Goal: Find specific page/section: Find specific page/section

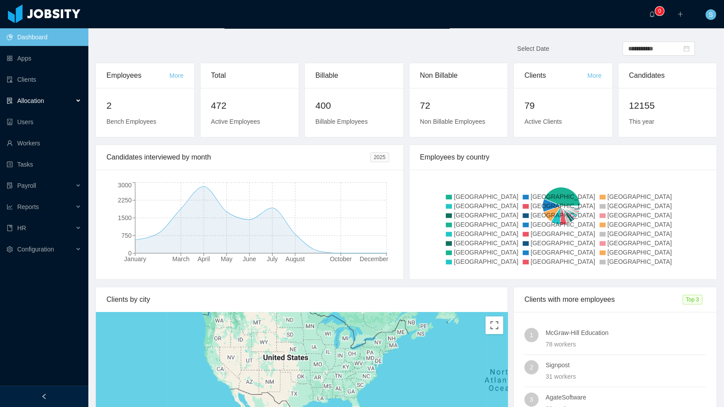
click at [33, 99] on span "Allocation" at bounding box center [30, 100] width 27 height 7
click at [32, 136] on link "Workers" at bounding box center [44, 143] width 75 height 18
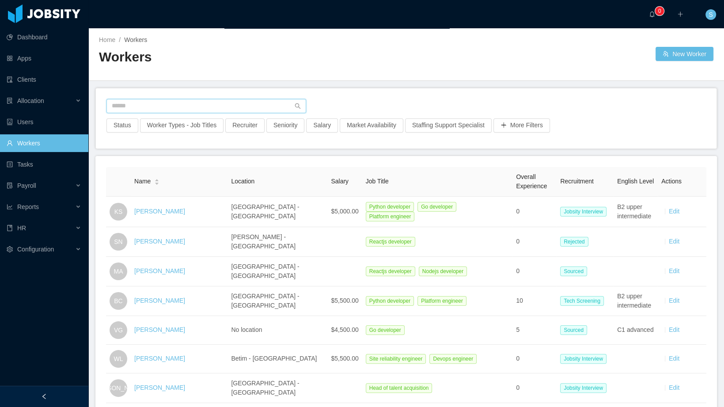
click at [138, 100] on input "text" at bounding box center [206, 106] width 200 height 14
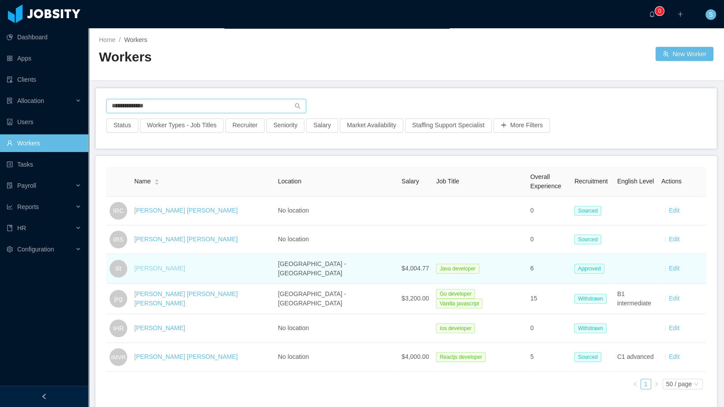
type input "**********"
click at [163, 269] on link "Ivan Rodriguez" at bounding box center [159, 267] width 51 height 7
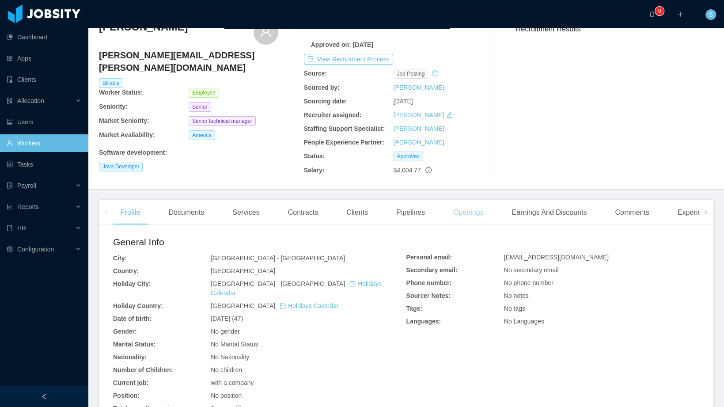
scroll to position [92, 0]
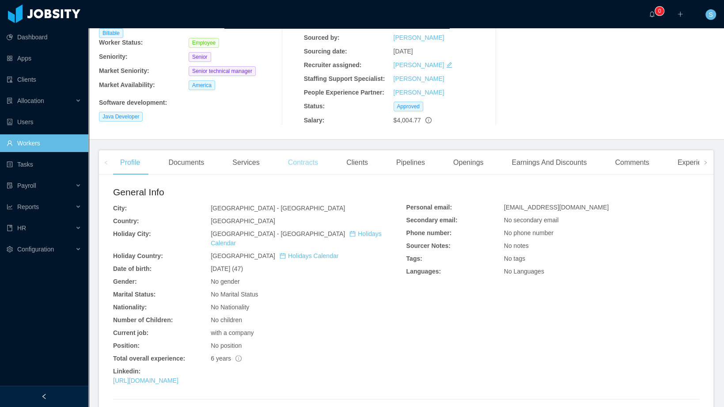
click at [303, 162] on div "Contracts" at bounding box center [303, 162] width 44 height 25
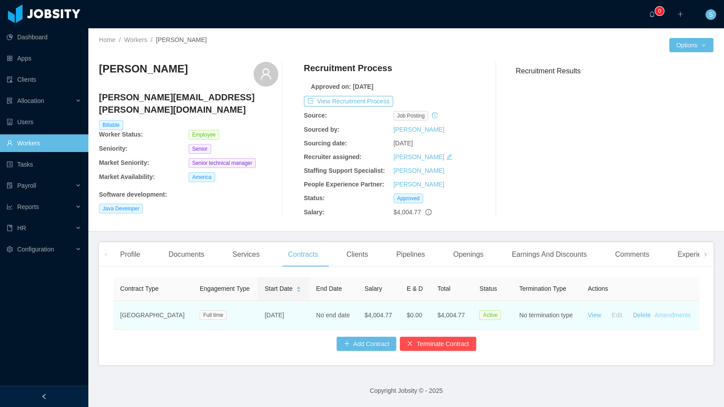
click at [654, 318] on link "Amendments" at bounding box center [672, 314] width 36 height 7
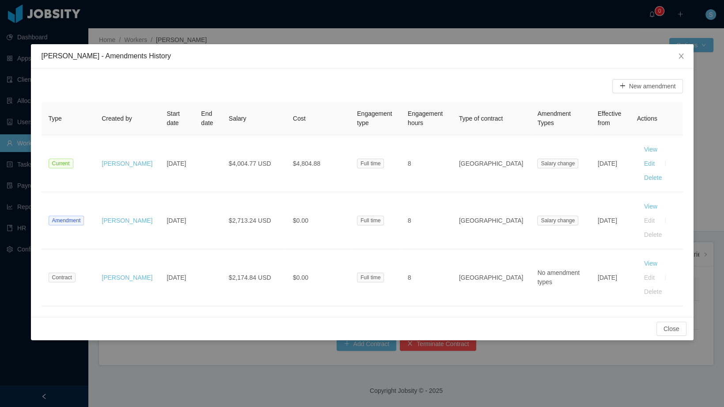
click at [216, 362] on div "Ivan Rodriguez - Amendments History New amendment Type Created by Start date En…" at bounding box center [362, 203] width 724 height 407
